Goal: Information Seeking & Learning: Learn about a topic

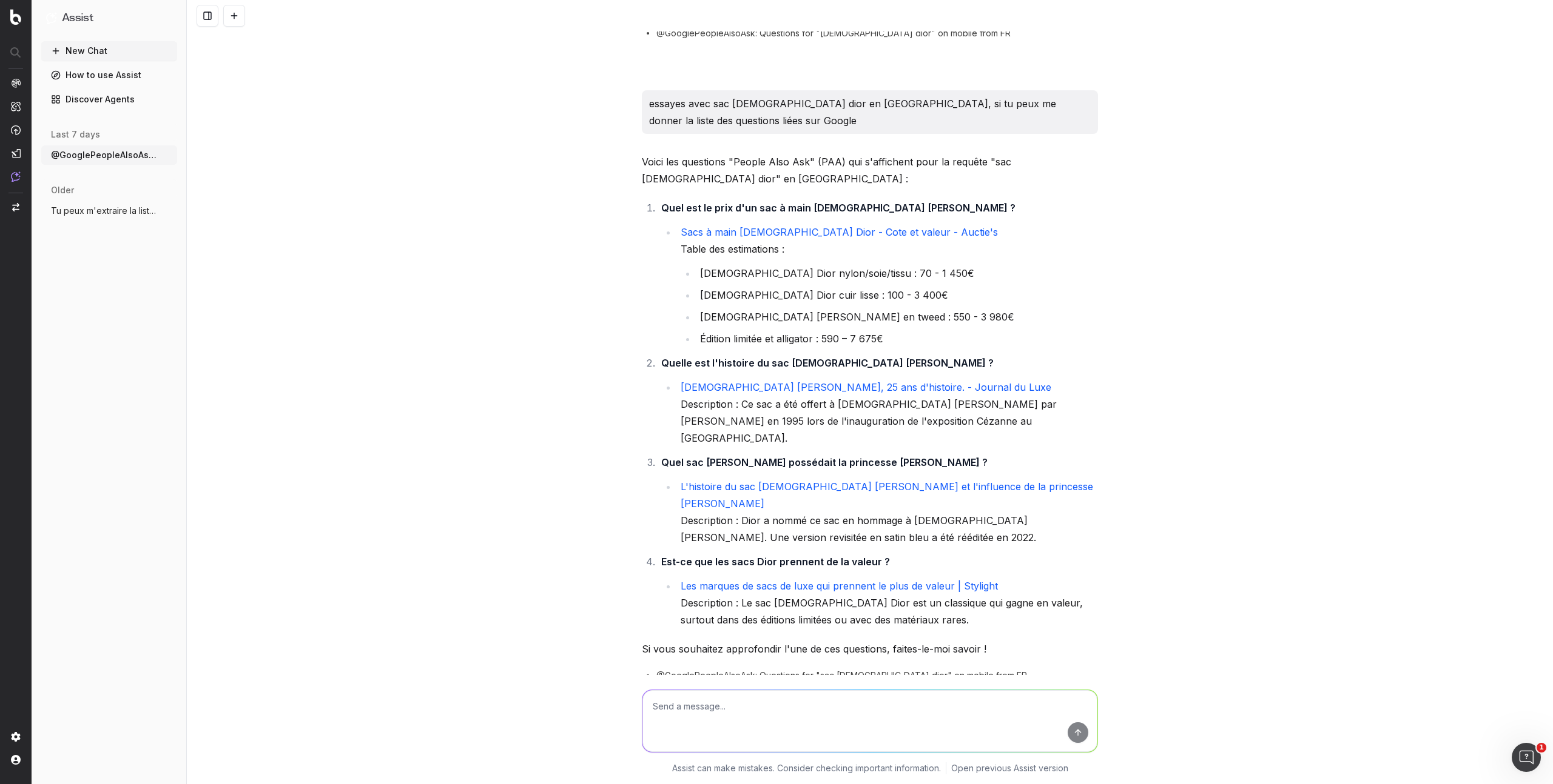
scroll to position [181, 0]
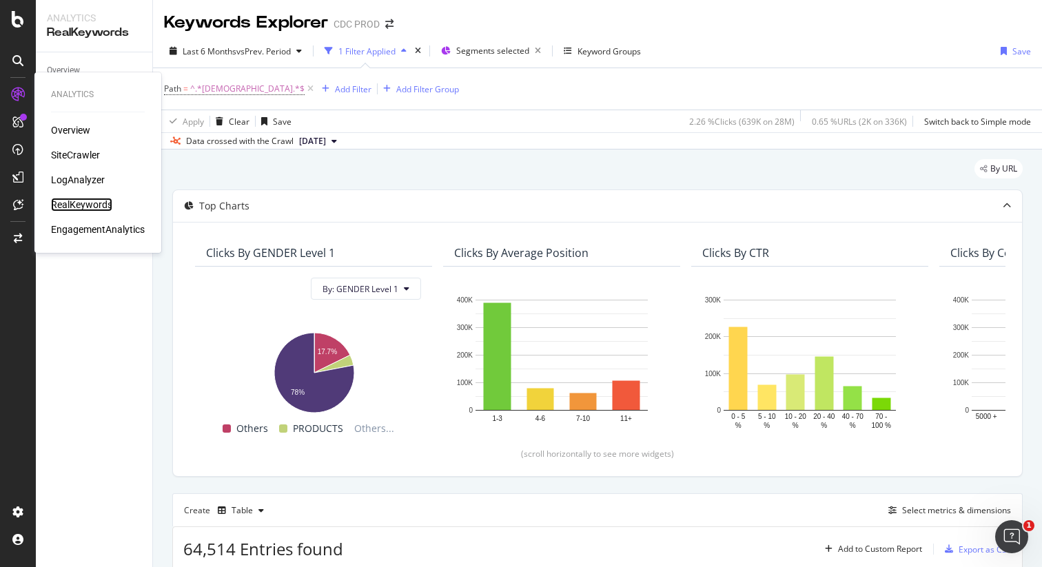
click at [88, 202] on div "RealKeywords" at bounding box center [81, 205] width 61 height 14
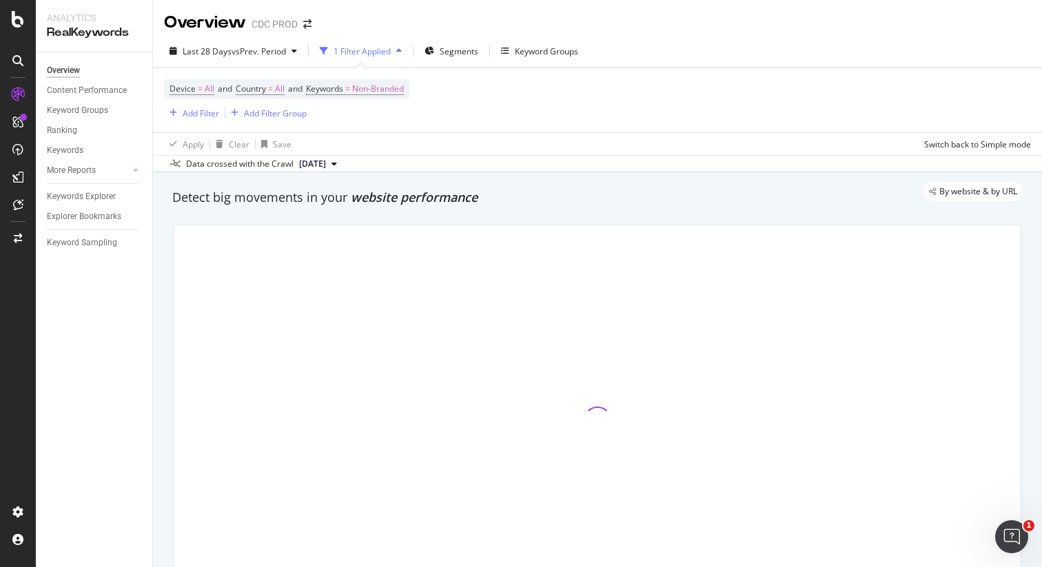
click at [701, 32] on div "Overview CDC PROD" at bounding box center [597, 17] width 889 height 34
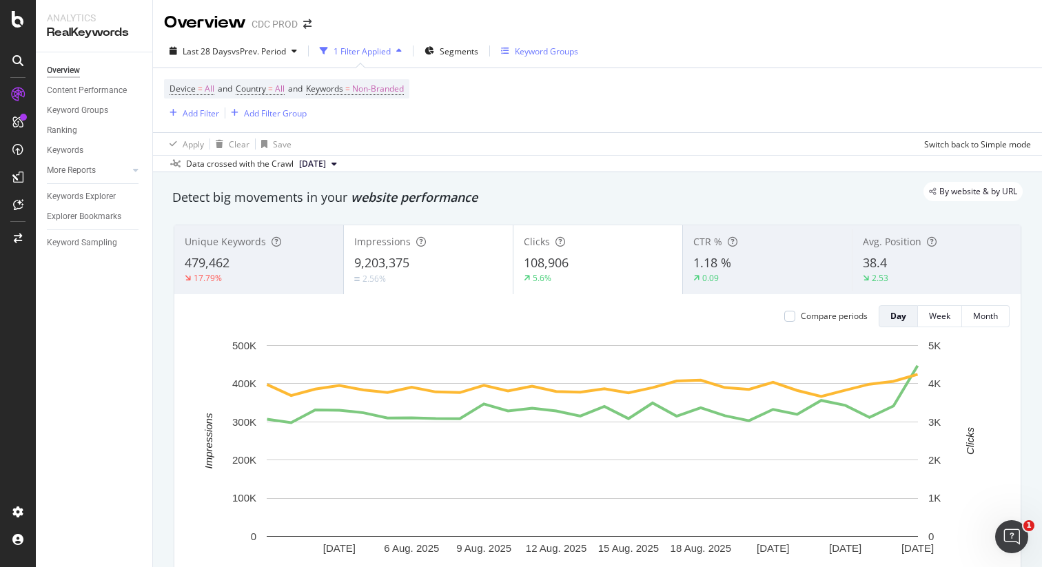
click at [544, 52] on div "Keyword Groups" at bounding box center [546, 51] width 63 height 12
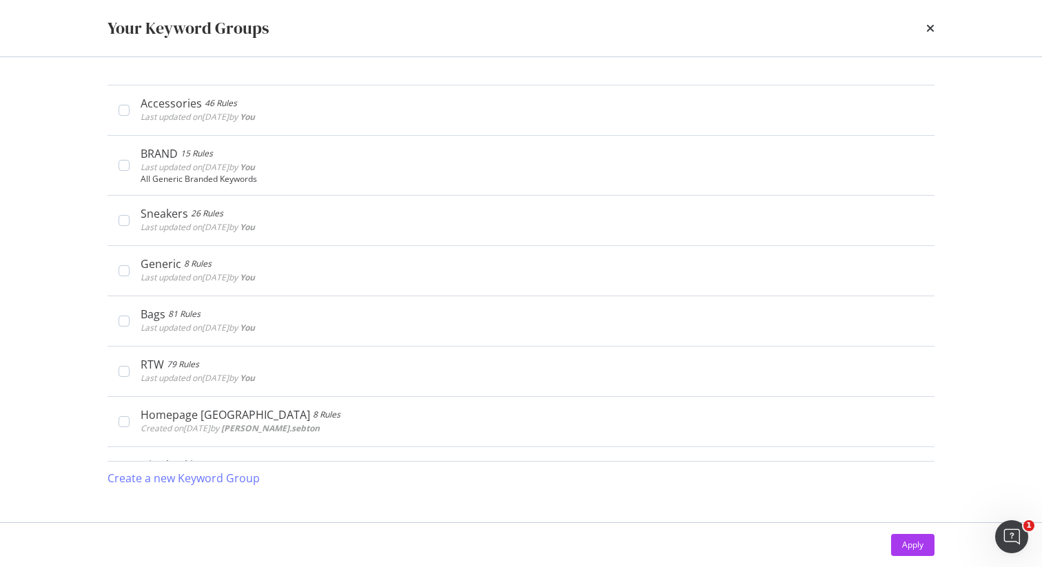
click at [927, 21] on div "times" at bounding box center [930, 28] width 8 height 23
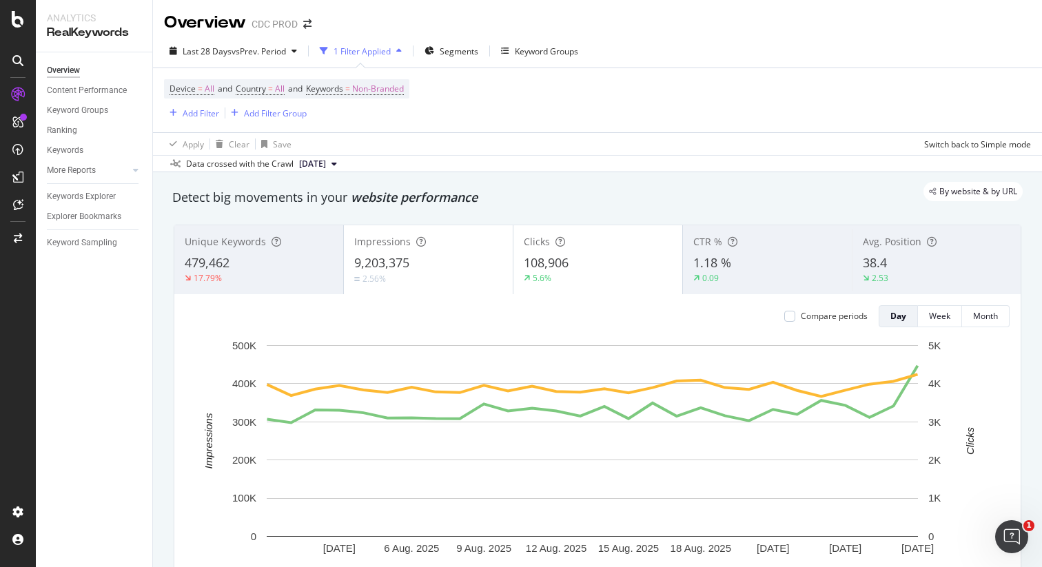
click at [92, 30] on div "RealKeywords" at bounding box center [94, 33] width 94 height 16
click at [14, 14] on icon at bounding box center [18, 19] width 12 height 17
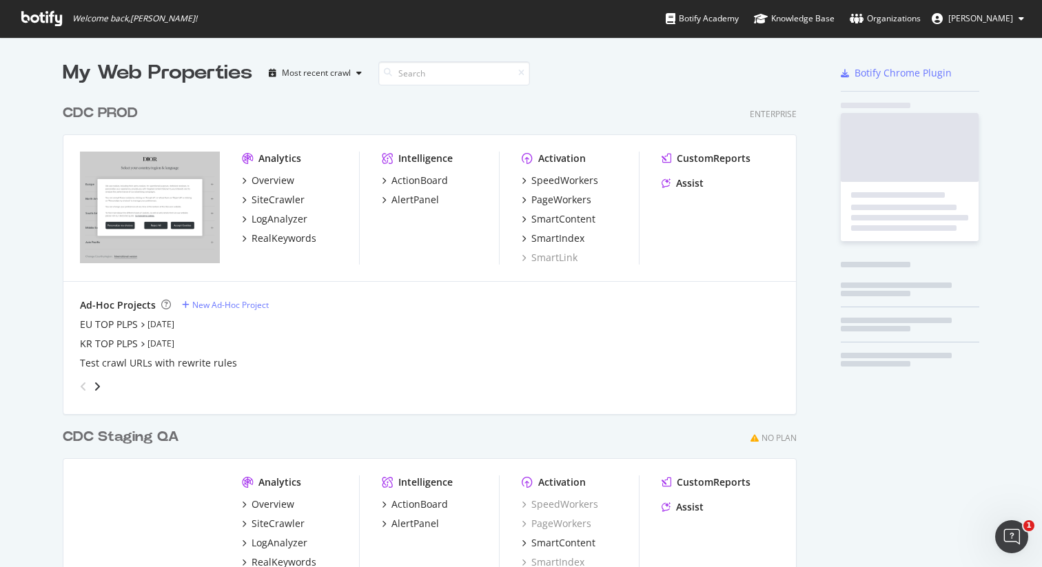
scroll to position [557, 1021]
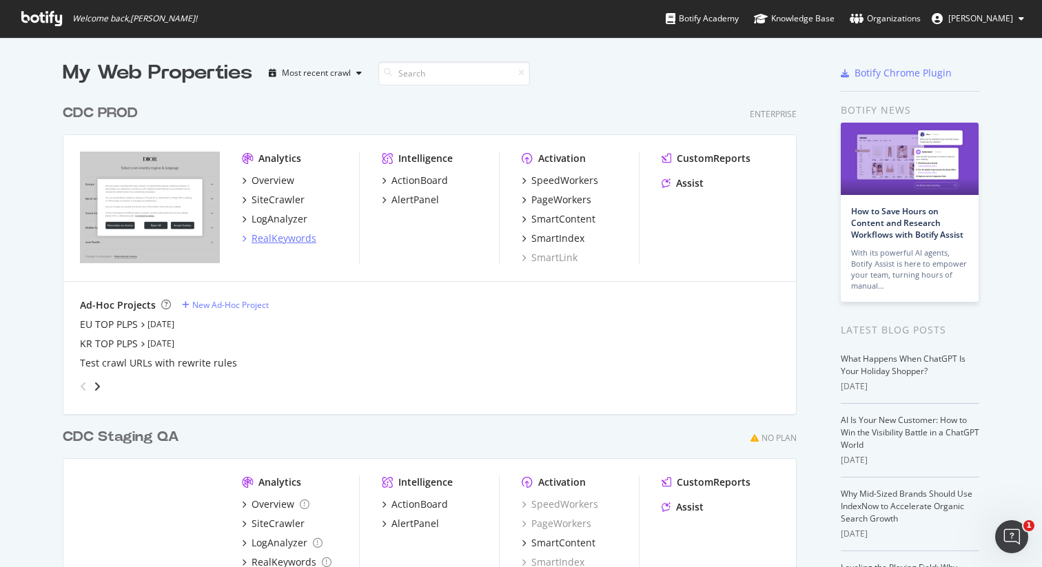
click at [276, 240] on div "RealKeywords" at bounding box center [283, 238] width 65 height 14
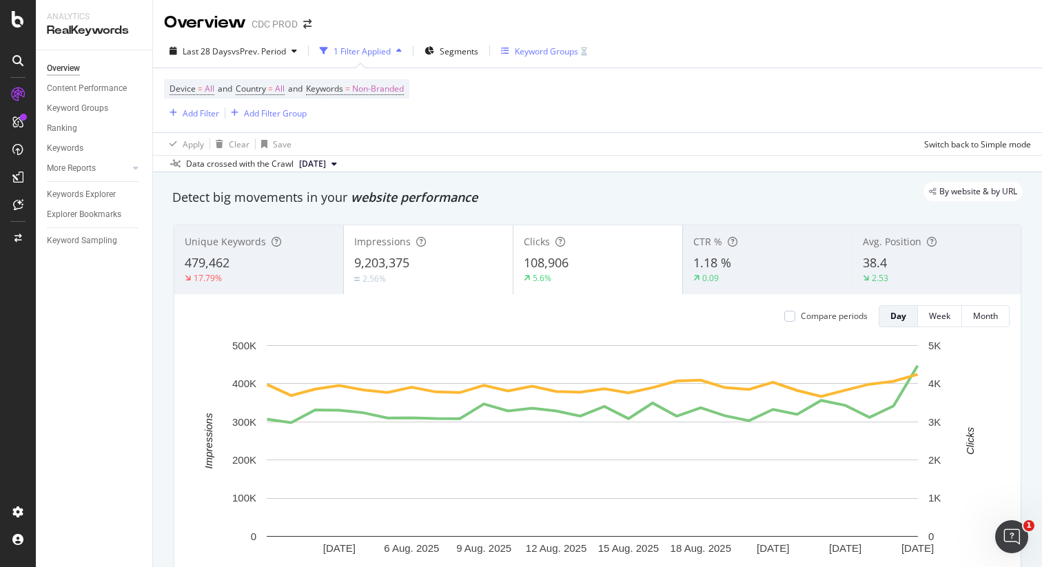
click at [548, 52] on div "Keyword Groups" at bounding box center [546, 51] width 63 height 12
